Goal: Task Accomplishment & Management: Use online tool/utility

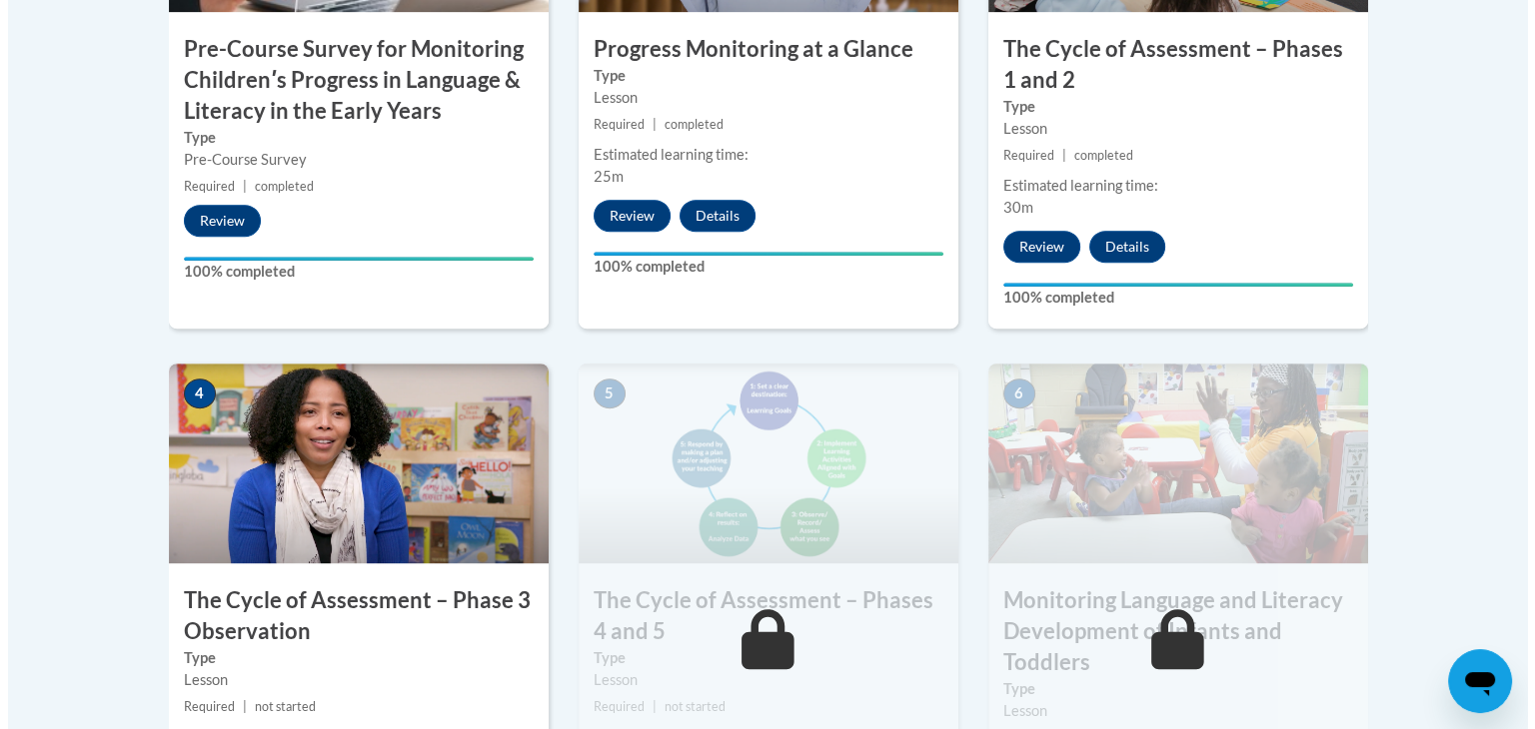
scroll to position [1259, 0]
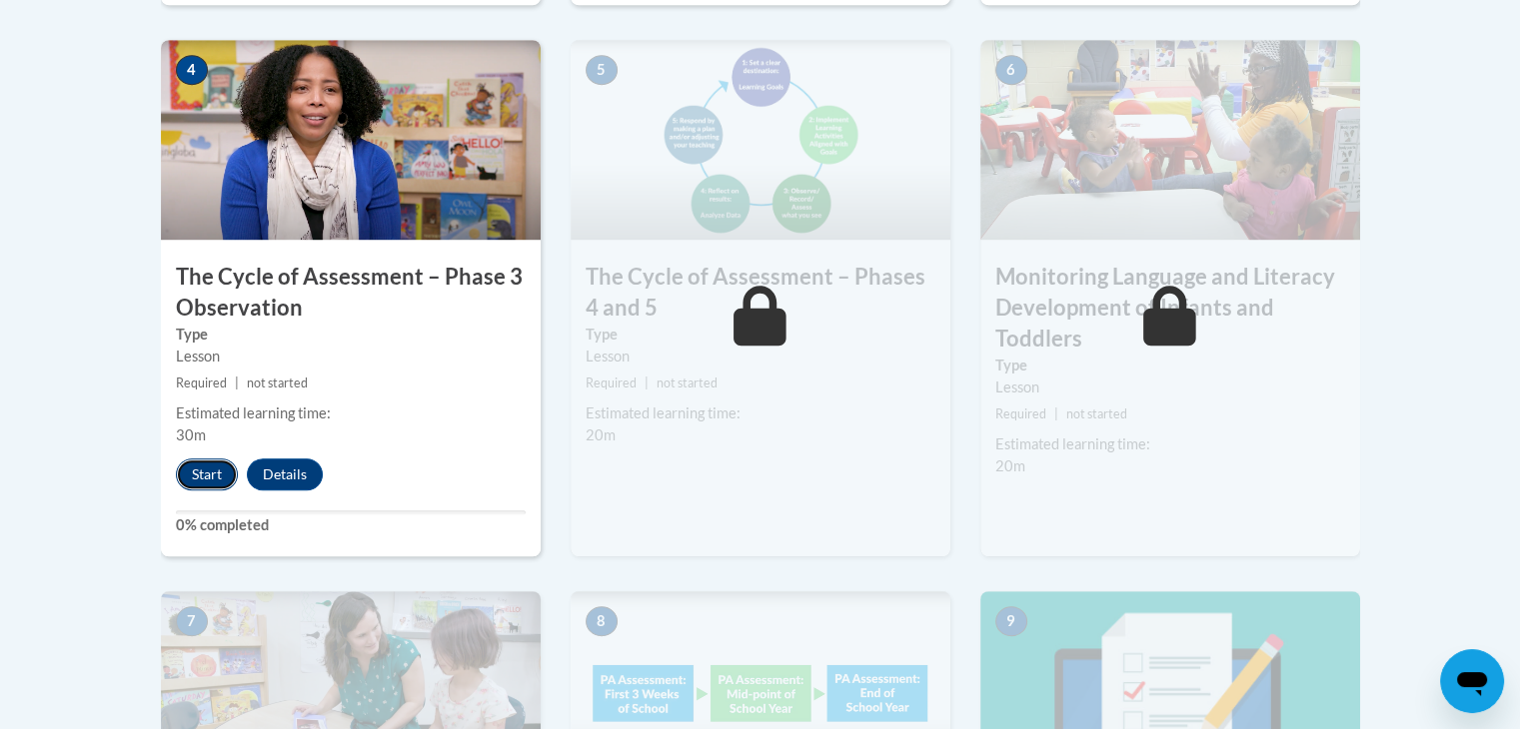
click at [216, 486] on button "Start" at bounding box center [207, 475] width 62 height 32
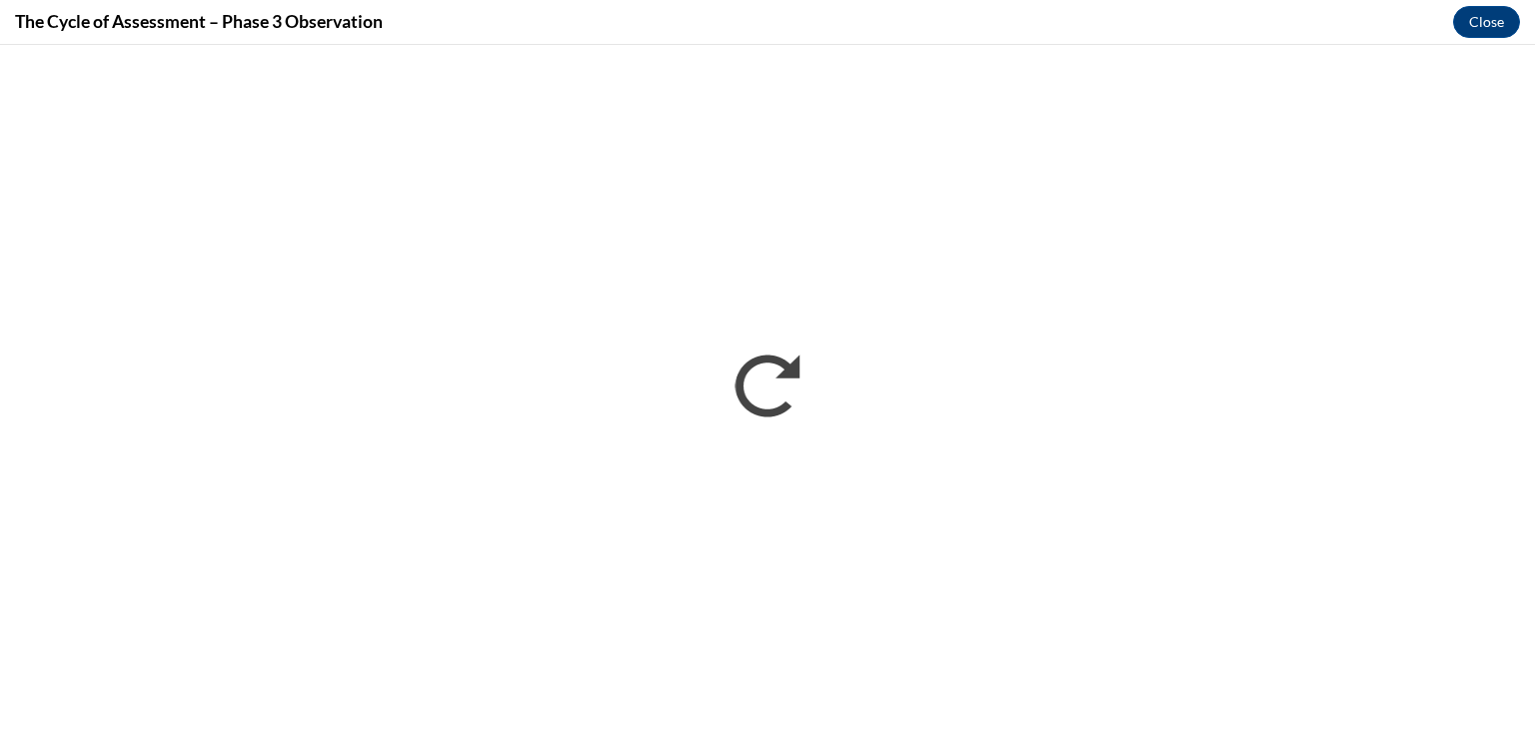
scroll to position [0, 0]
